Goal: Find contact information: Find contact information

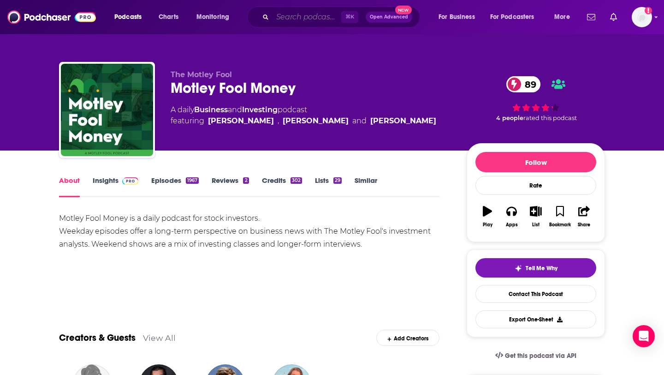
click at [310, 13] on input "Search podcasts, credits, & more..." at bounding box center [307, 17] width 69 height 15
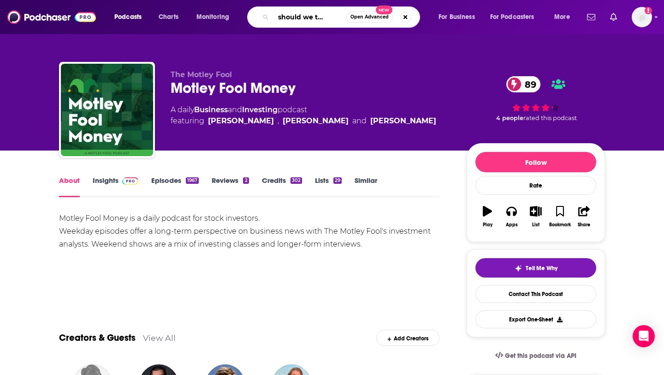
type input "what should we talk about"
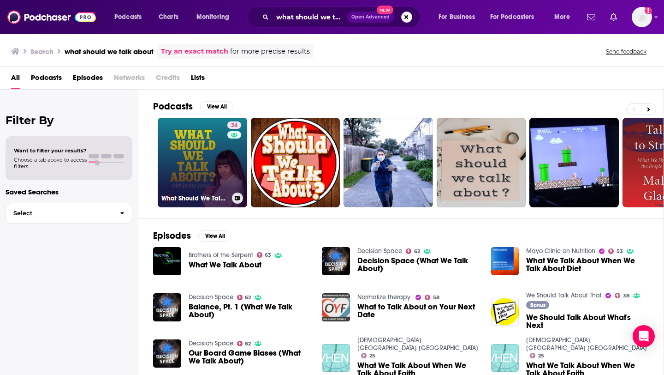
click at [211, 161] on link "34 What Should We Talk About? with [PERSON_NAME]" at bounding box center [203, 163] width 90 height 90
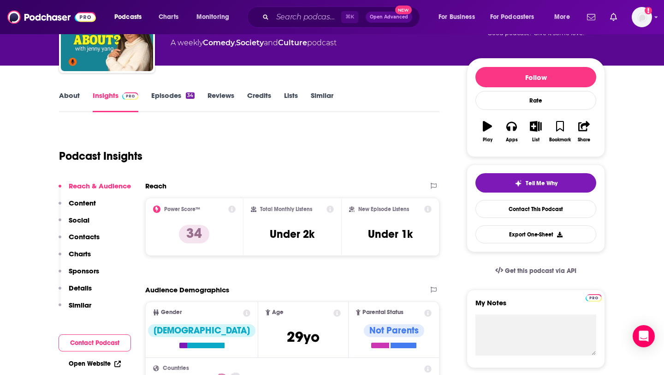
click at [92, 238] on p "Contacts" at bounding box center [84, 236] width 31 height 9
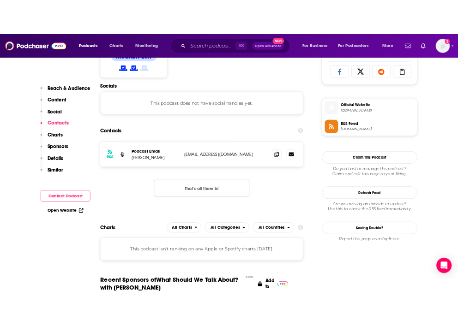
scroll to position [620, 0]
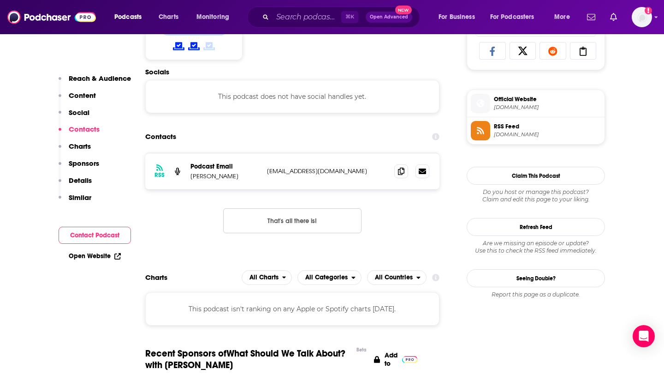
click at [314, 171] on p "[EMAIL_ADDRESS][DOMAIN_NAME]" at bounding box center [327, 171] width 120 height 8
copy div "[EMAIL_ADDRESS][DOMAIN_NAME] [EMAIL_ADDRESS][DOMAIN_NAME]"
